Goal: Go to known website: Go to known website

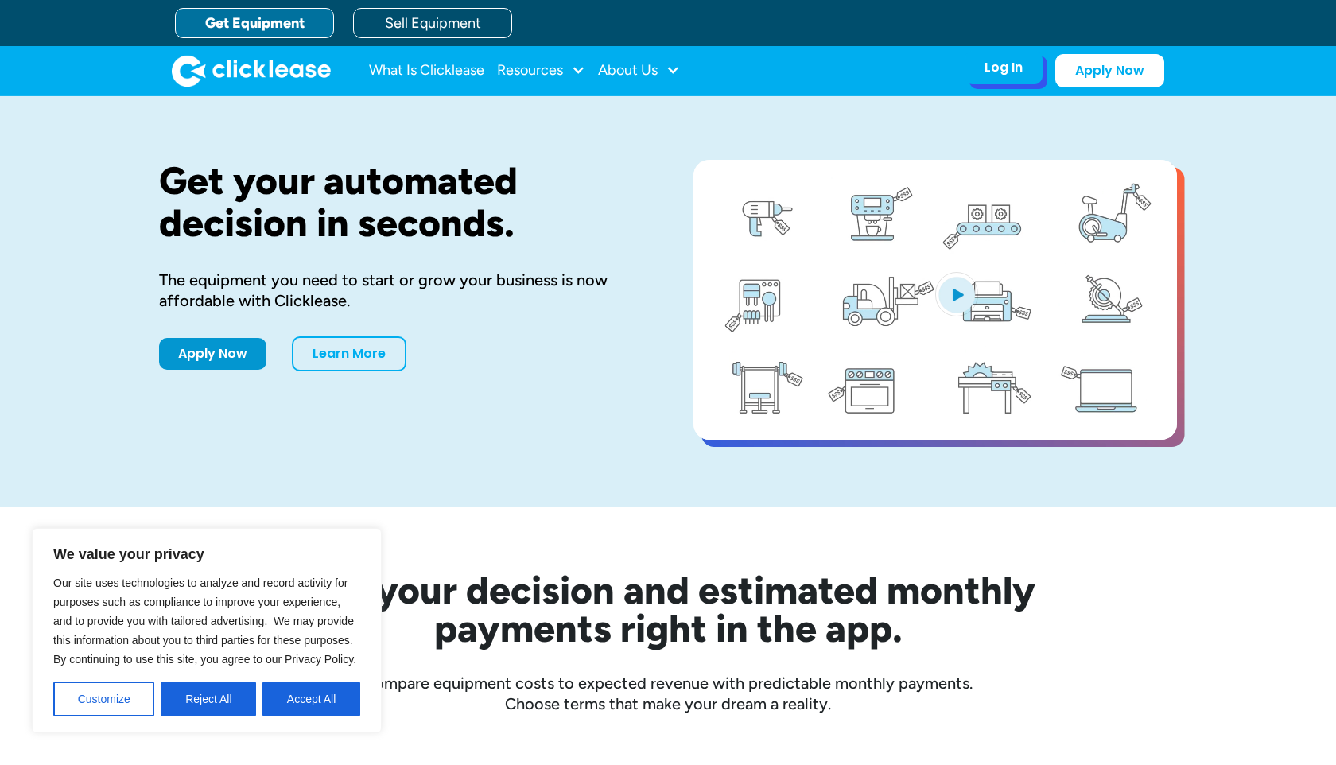
click at [1015, 78] on div "Log In Account login I use Clicklease to get my equipment Partner Portal I offe…" at bounding box center [1004, 67] width 78 height 33
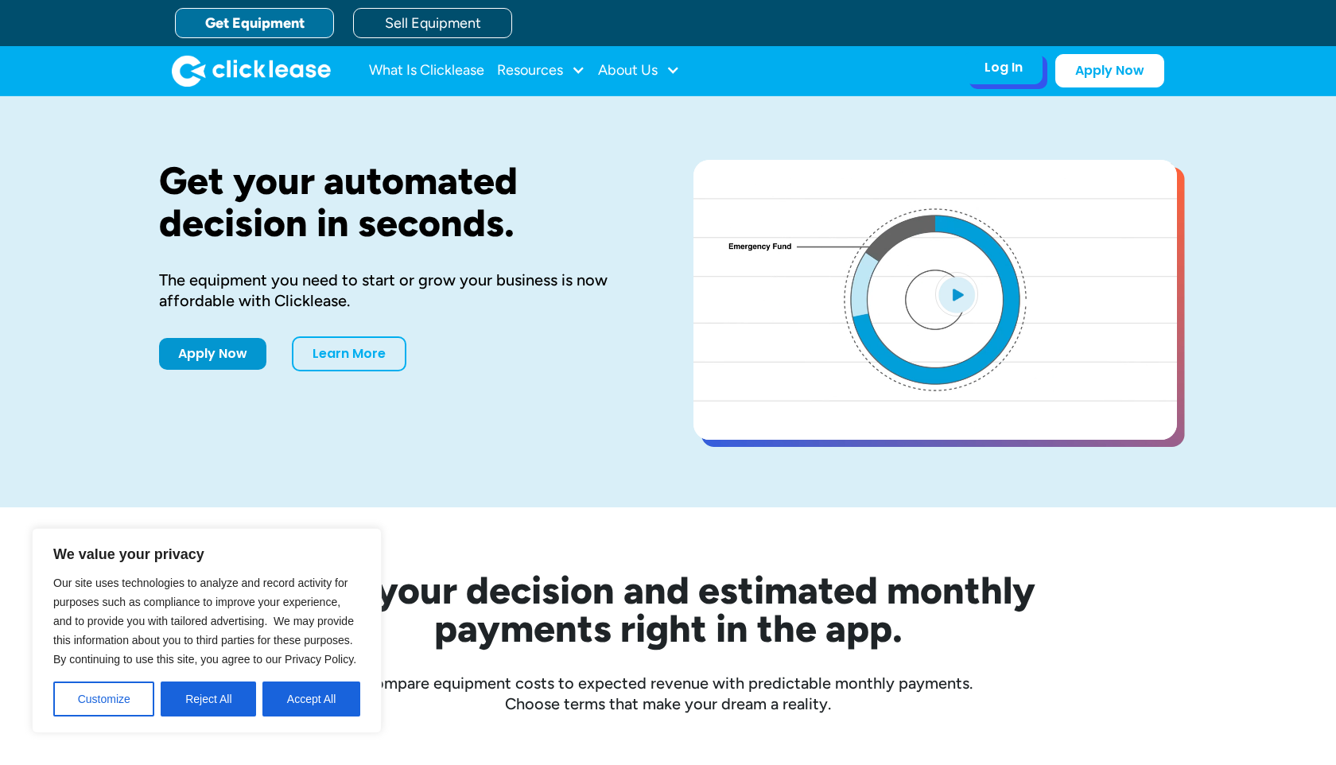
click at [1000, 64] on div "Log In" at bounding box center [1003, 68] width 38 height 16
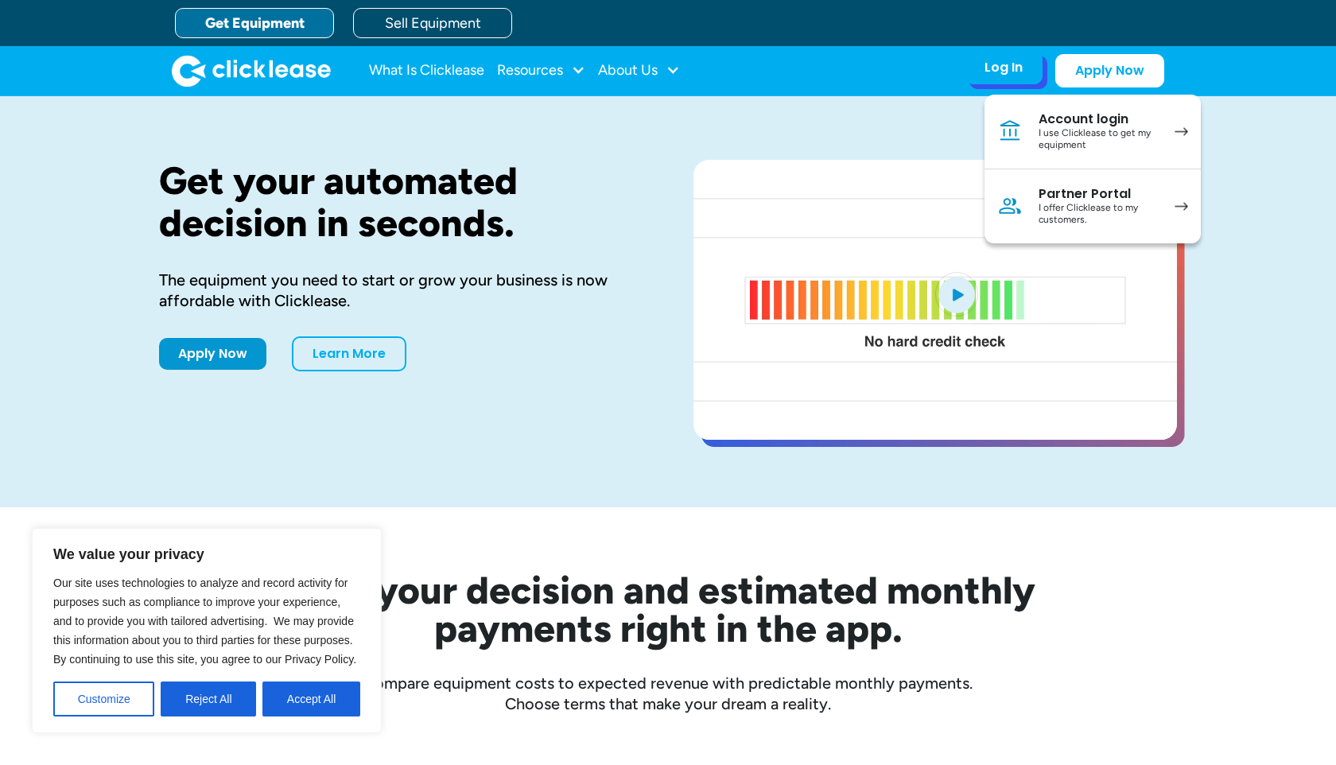
click at [1063, 137] on div "I use Clicklease to get my equipment" at bounding box center [1099, 139] width 120 height 25
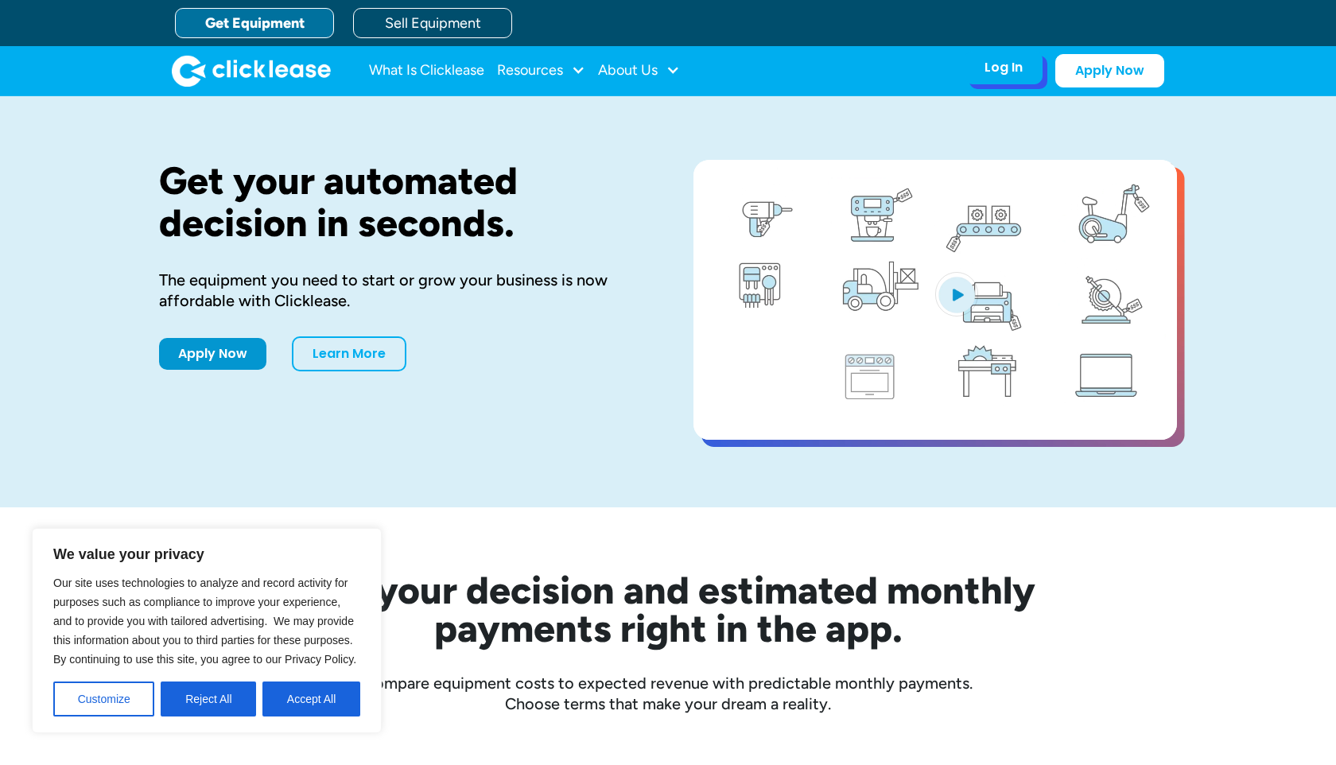
click at [998, 75] on div "Log In" at bounding box center [1003, 68] width 38 height 16
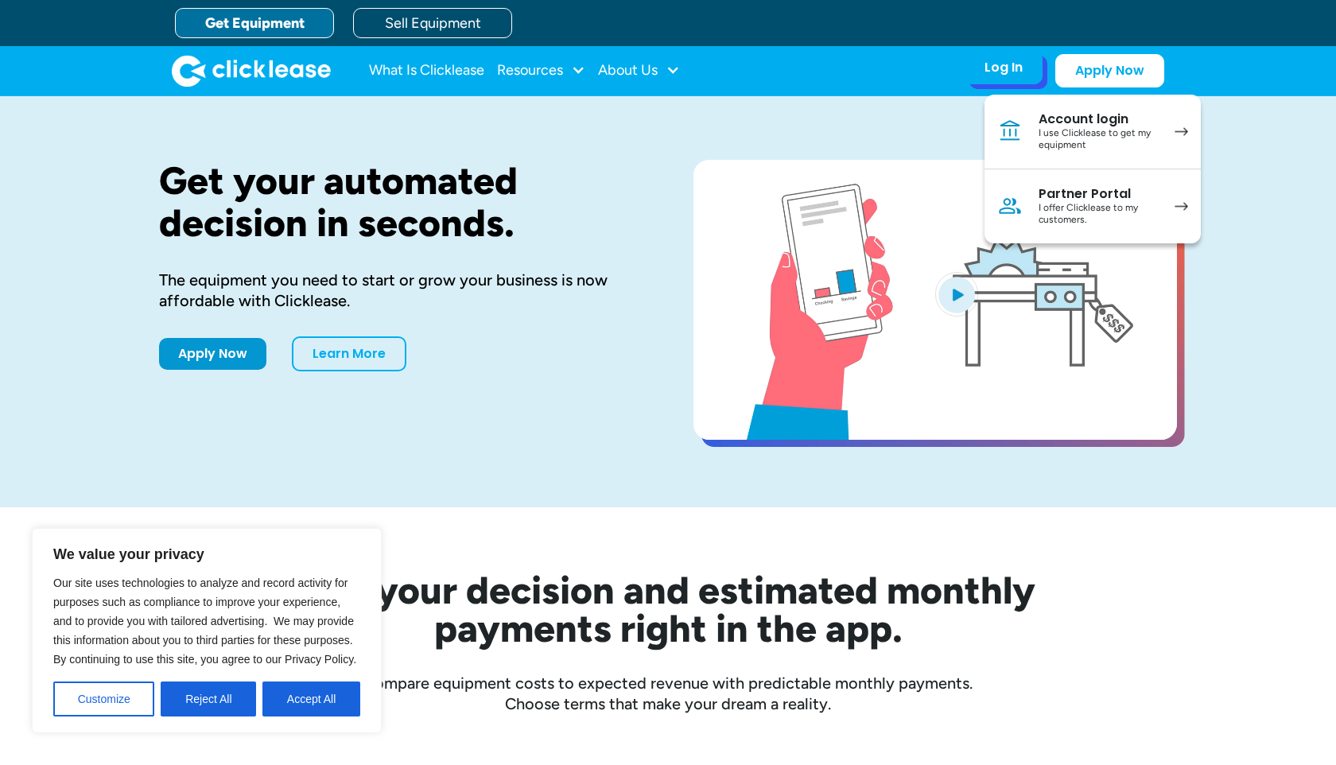
click at [1068, 194] on div "Partner Portal" at bounding box center [1099, 194] width 120 height 16
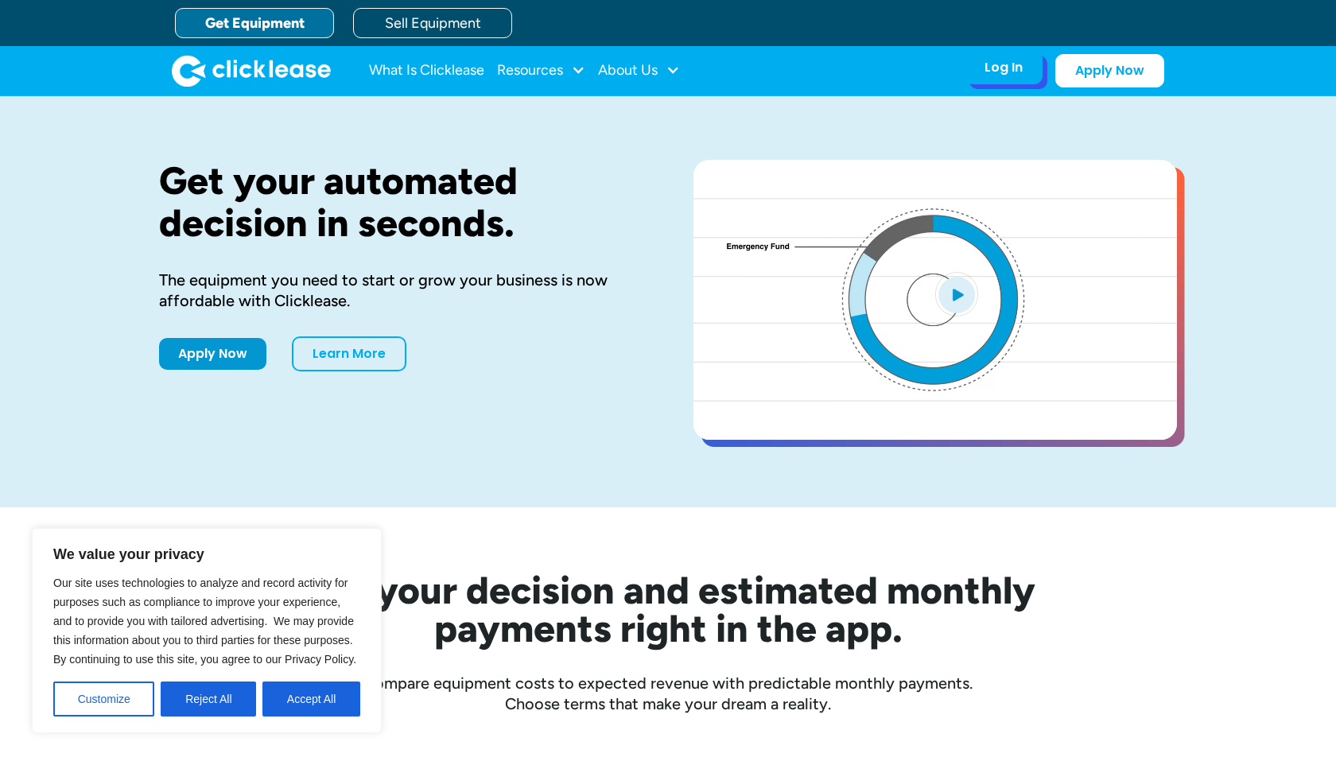
click at [992, 64] on div "Log In" at bounding box center [1003, 68] width 38 height 16
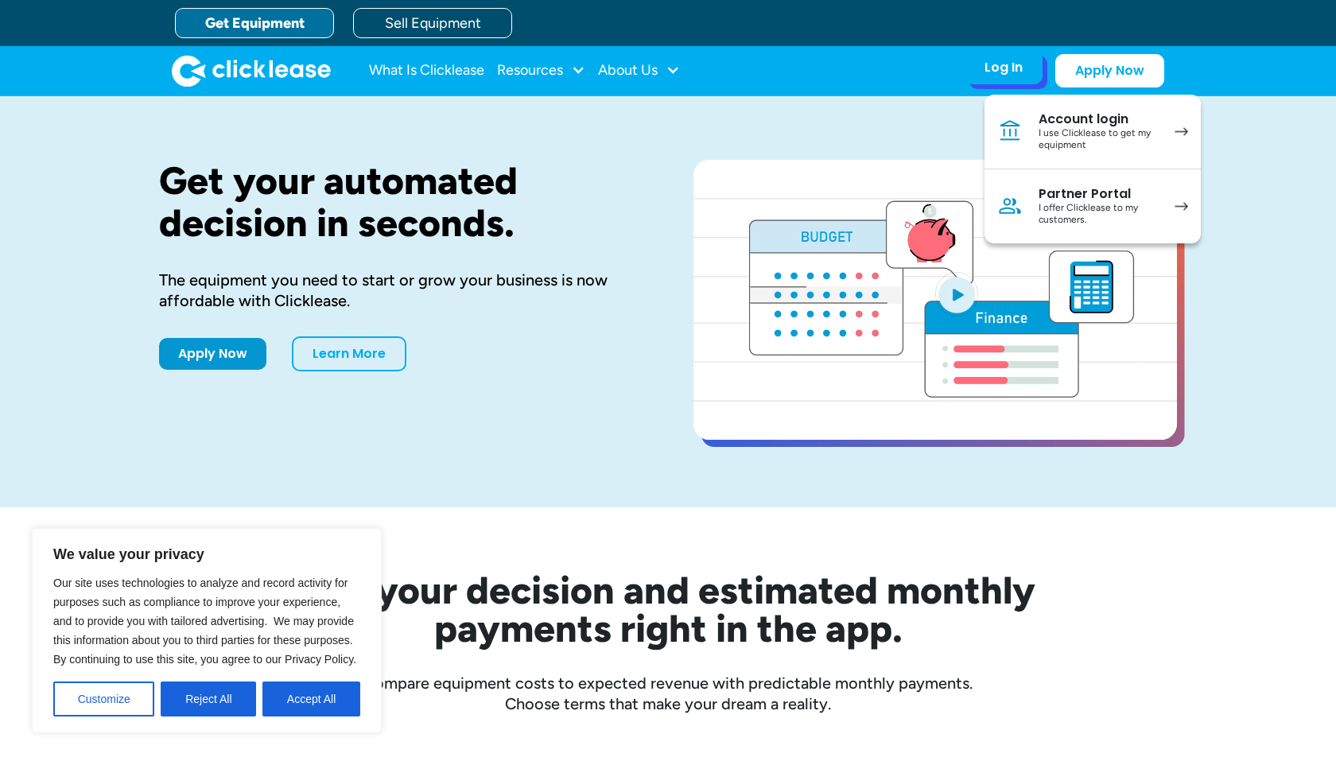
click at [1050, 208] on div "I offer Clicklease to my customers." at bounding box center [1099, 214] width 120 height 25
